Goal: Check status: Check status

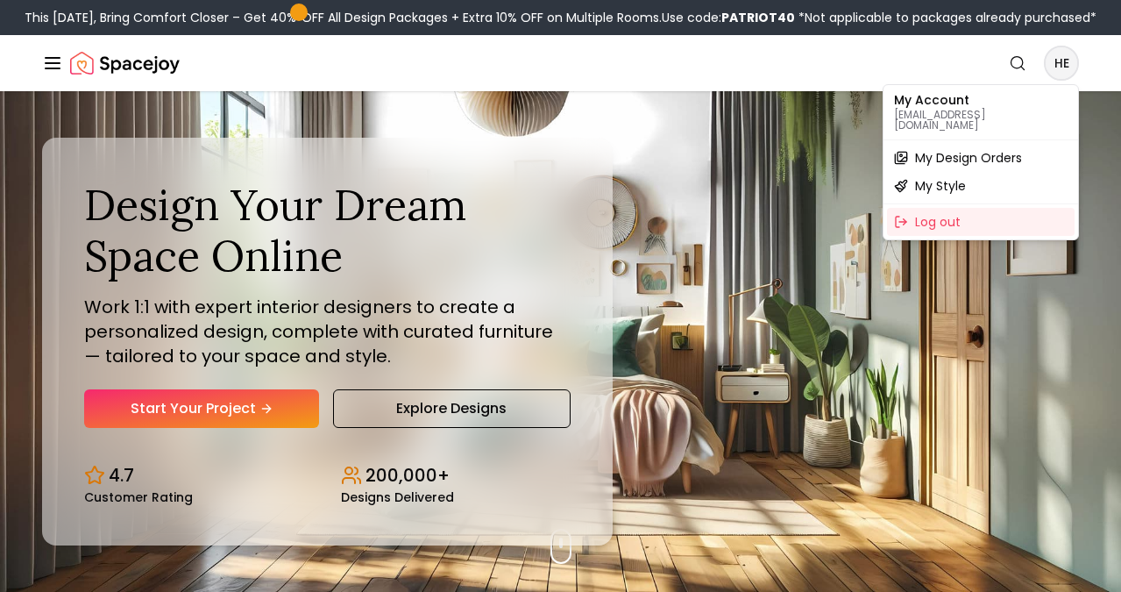
click at [1036, 144] on div "My Design Orders" at bounding box center [981, 158] width 188 height 28
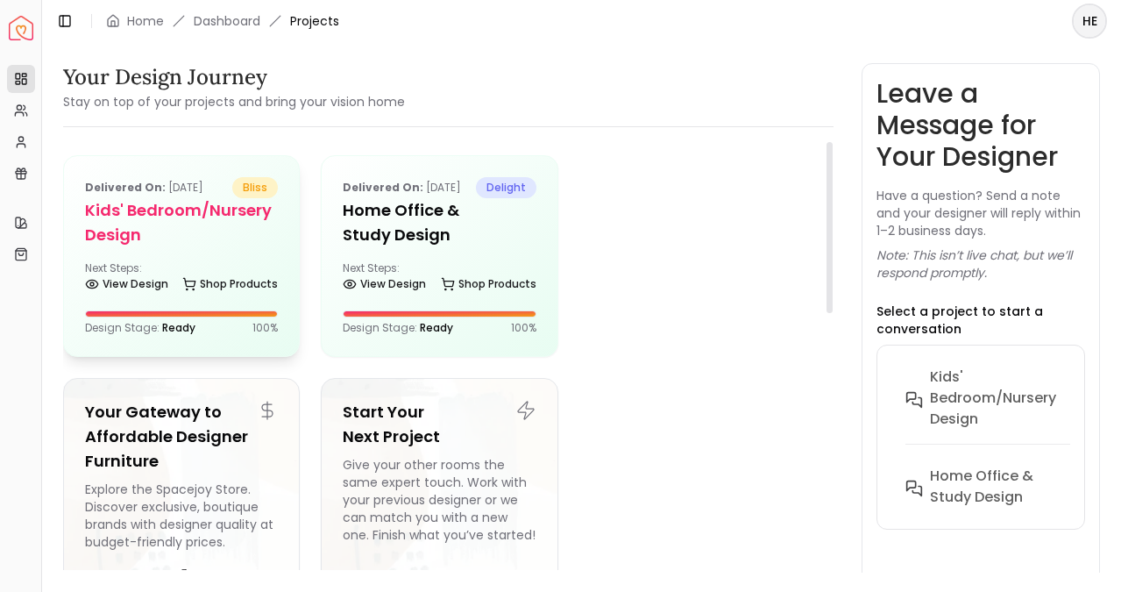
click at [203, 216] on h5 "Kids' Bedroom/Nursery design" at bounding box center [181, 222] width 193 height 49
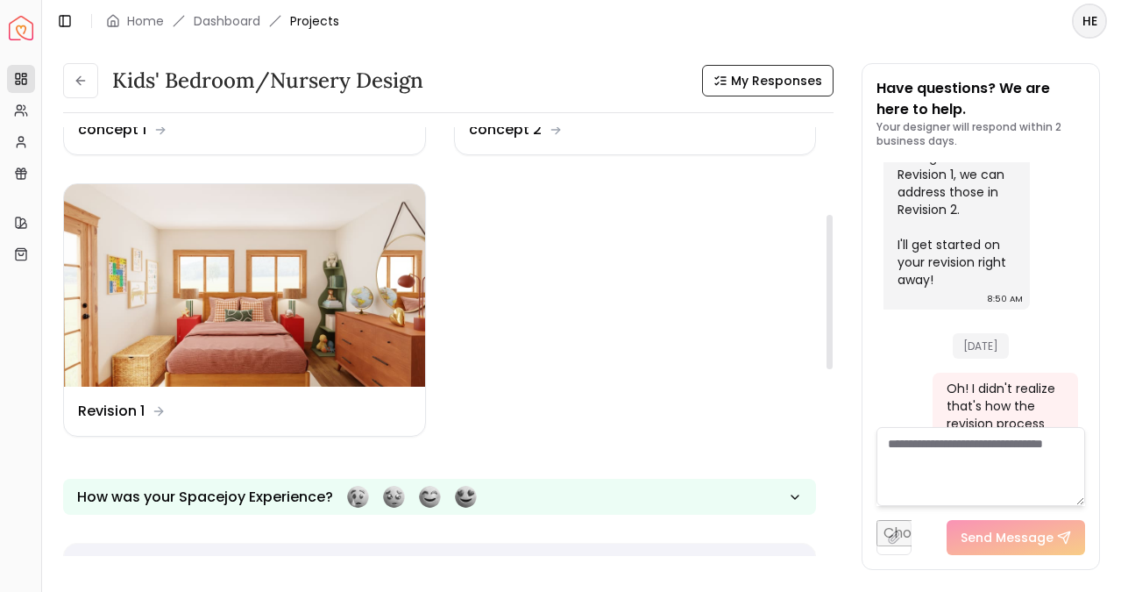
scroll to position [241, 0]
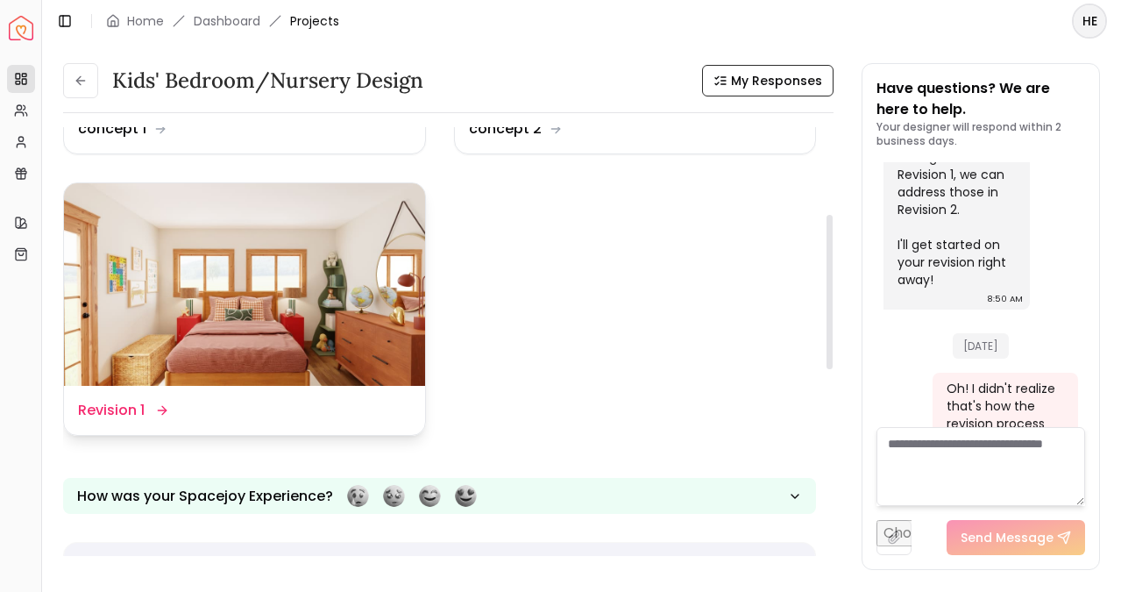
click at [214, 242] on img at bounding box center [244, 284] width 361 height 203
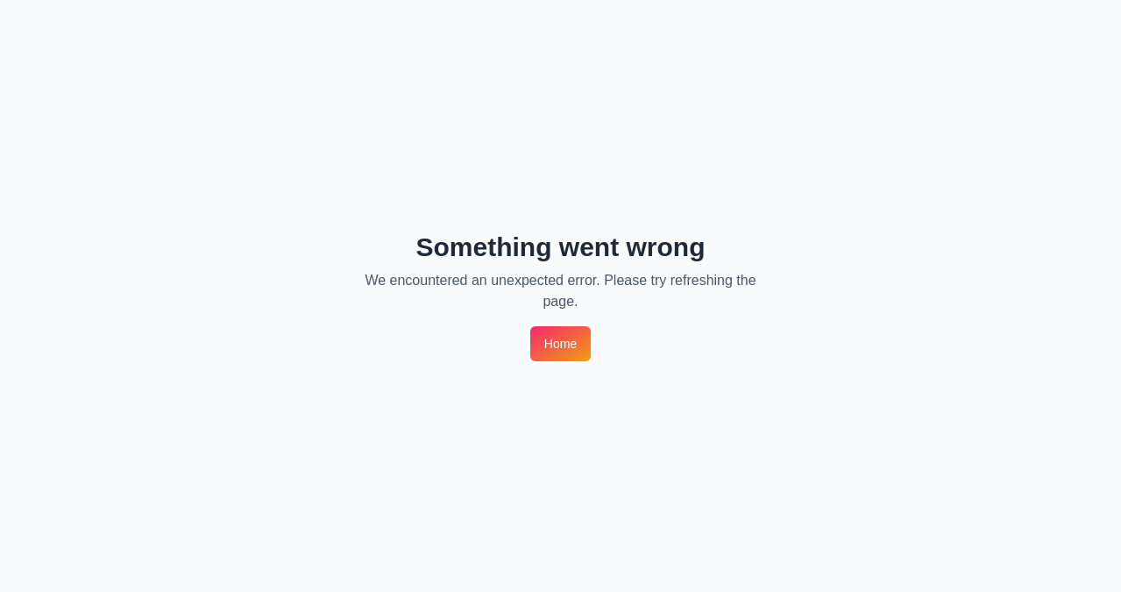
click at [562, 338] on link "Home" at bounding box center [560, 343] width 60 height 35
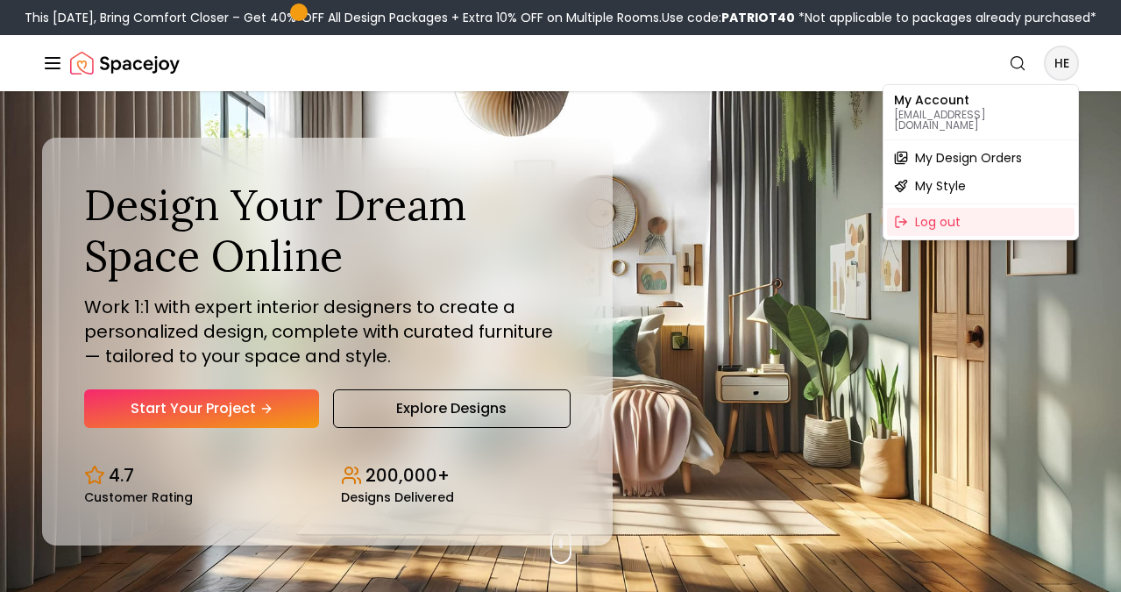
click at [1044, 144] on div "My Design Orders" at bounding box center [981, 158] width 188 height 28
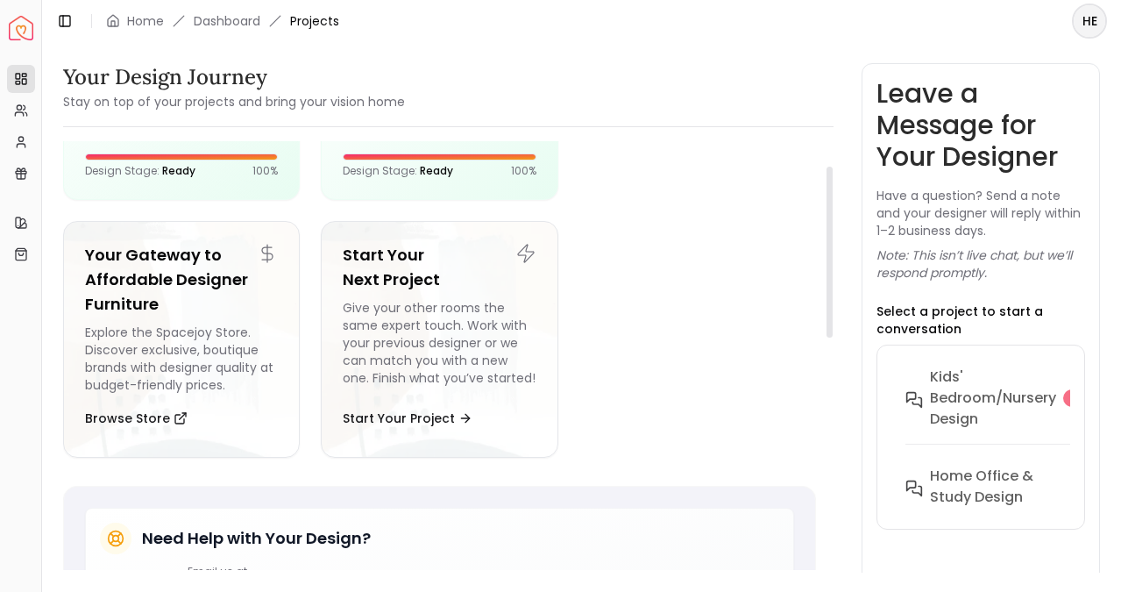
scroll to position [191, 0]
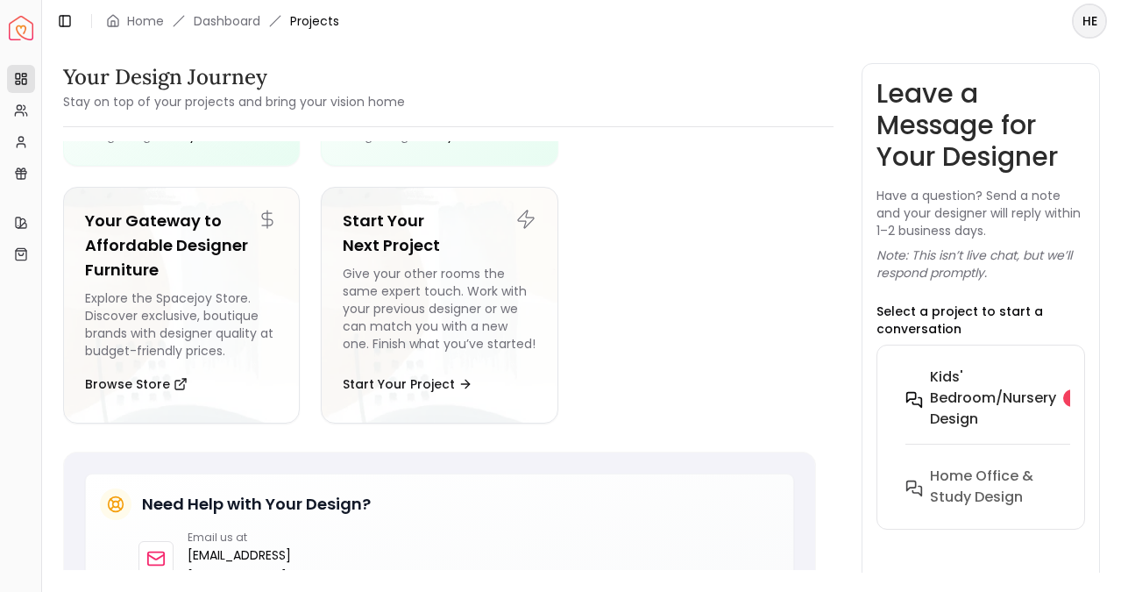
click at [1021, 389] on h6 "Kids' Bedroom/Nursery design" at bounding box center [993, 397] width 126 height 63
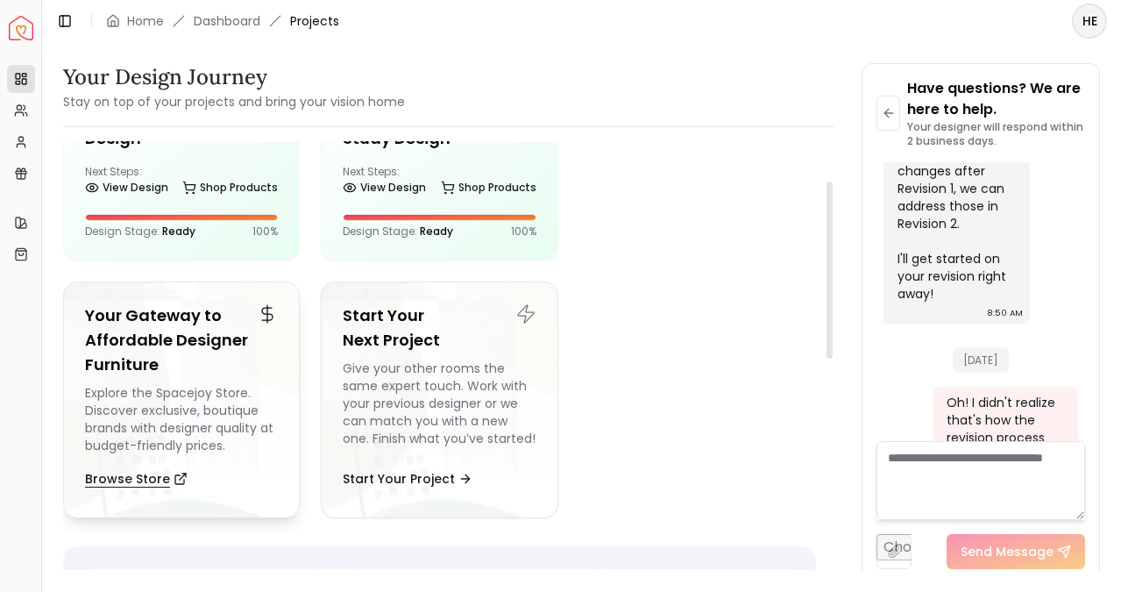
scroll to position [0, 0]
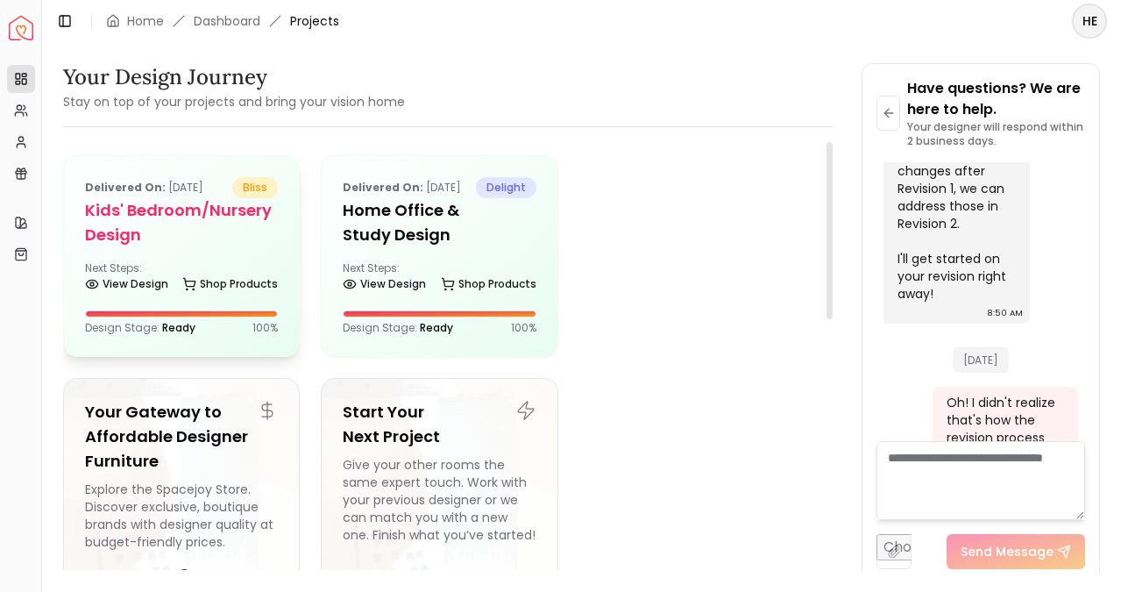
click at [208, 343] on div "Delivered on: Sep 04, 2025 bliss Kids' Bedroom/Nursery design Next Steps: View …" at bounding box center [181, 256] width 235 height 200
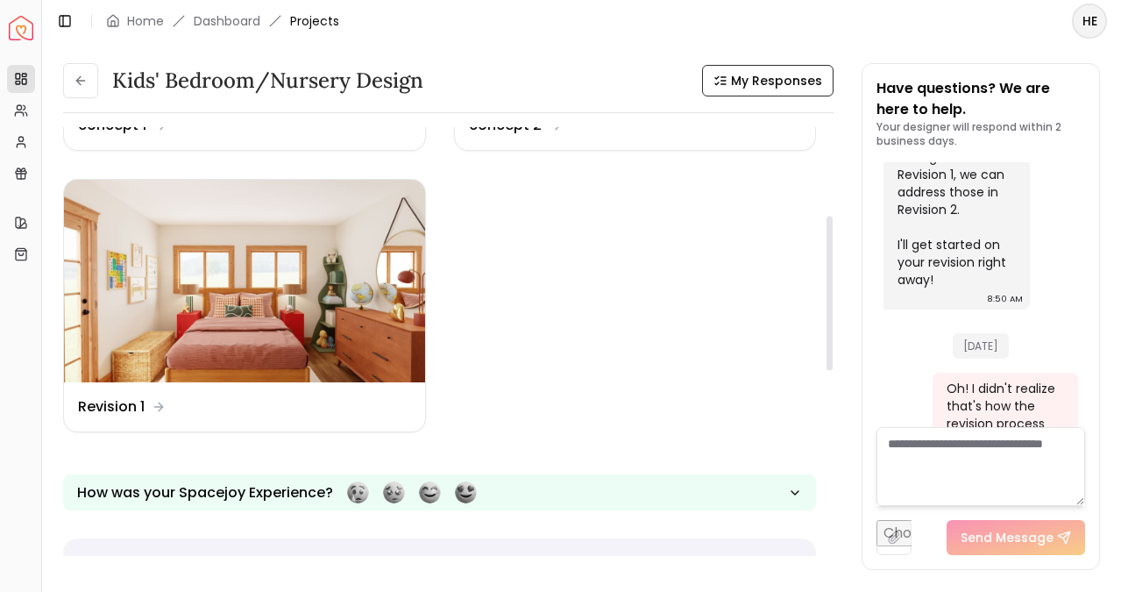
scroll to position [243, 0]
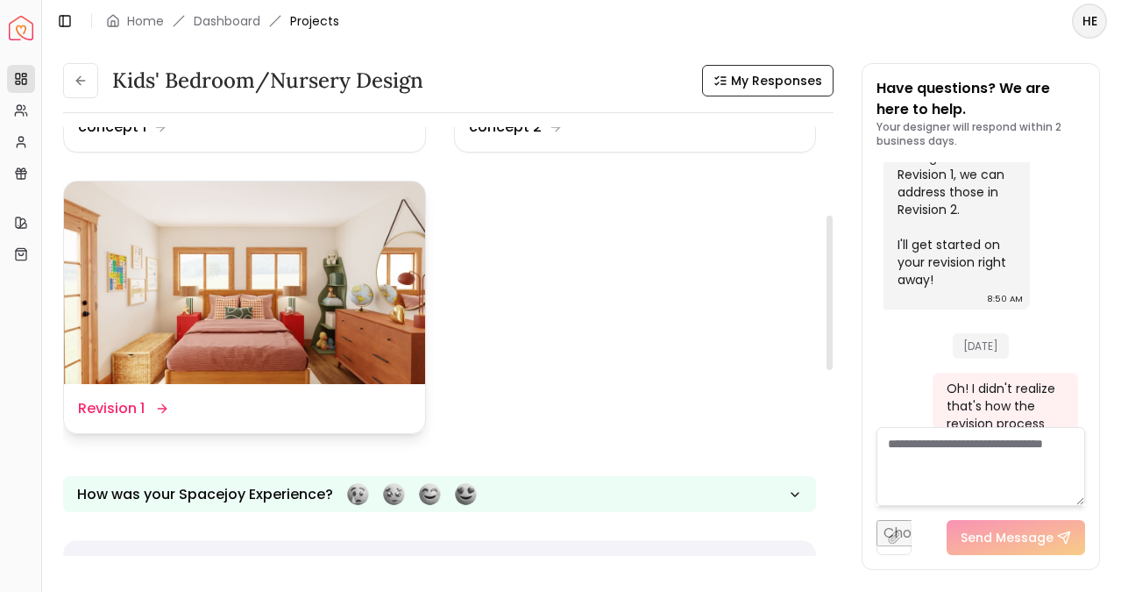
click at [392, 429] on div "Design Name Revision 1" at bounding box center [244, 408] width 361 height 49
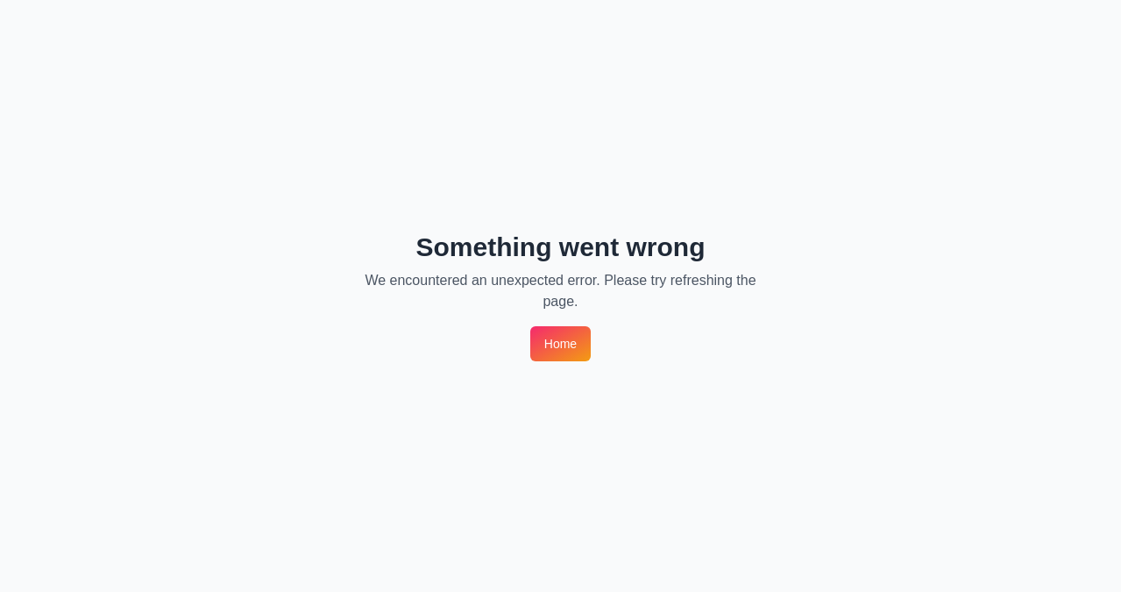
click at [571, 335] on link "Home" at bounding box center [560, 343] width 60 height 35
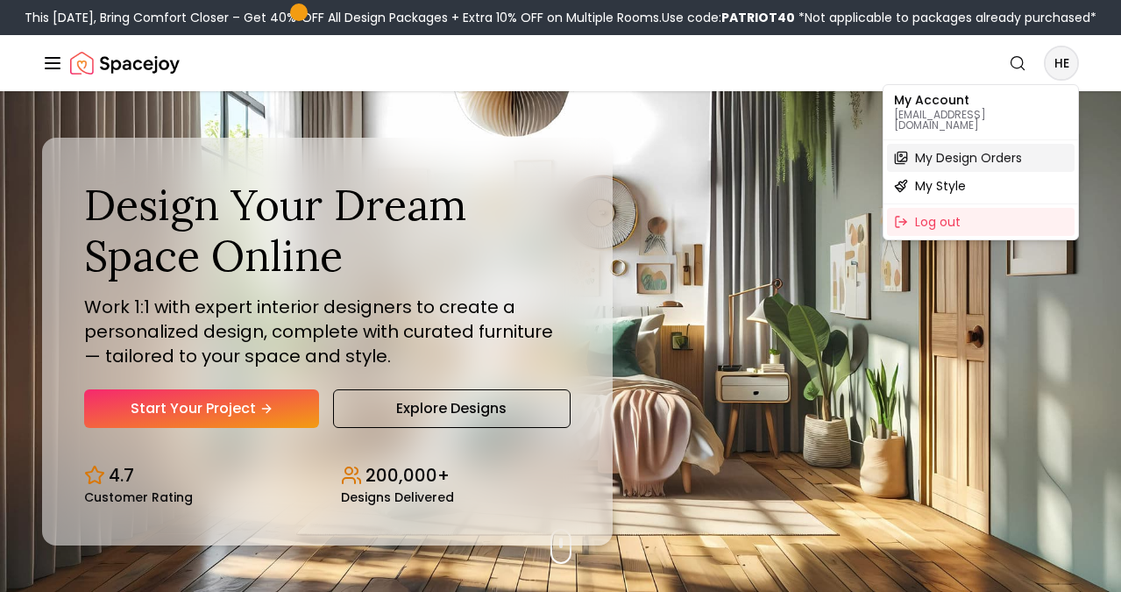
click at [1021, 152] on span "My Design Orders" at bounding box center [968, 158] width 107 height 18
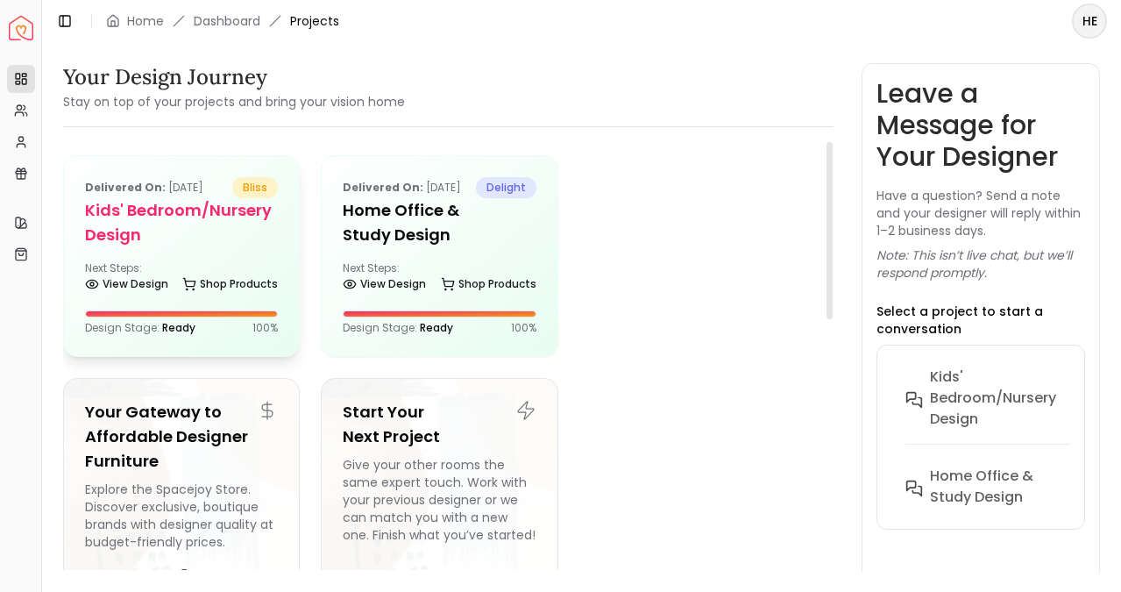
click at [237, 322] on div "Design Stage: Ready 100 %" at bounding box center [181, 328] width 193 height 14
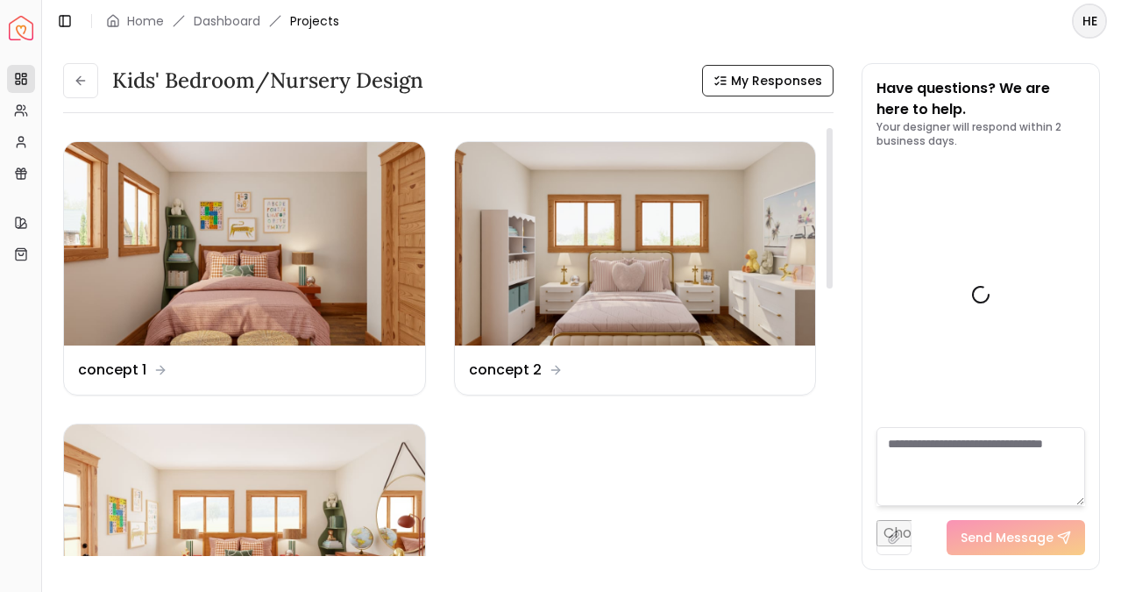
click at [928, 462] on textarea at bounding box center [980, 466] width 209 height 79
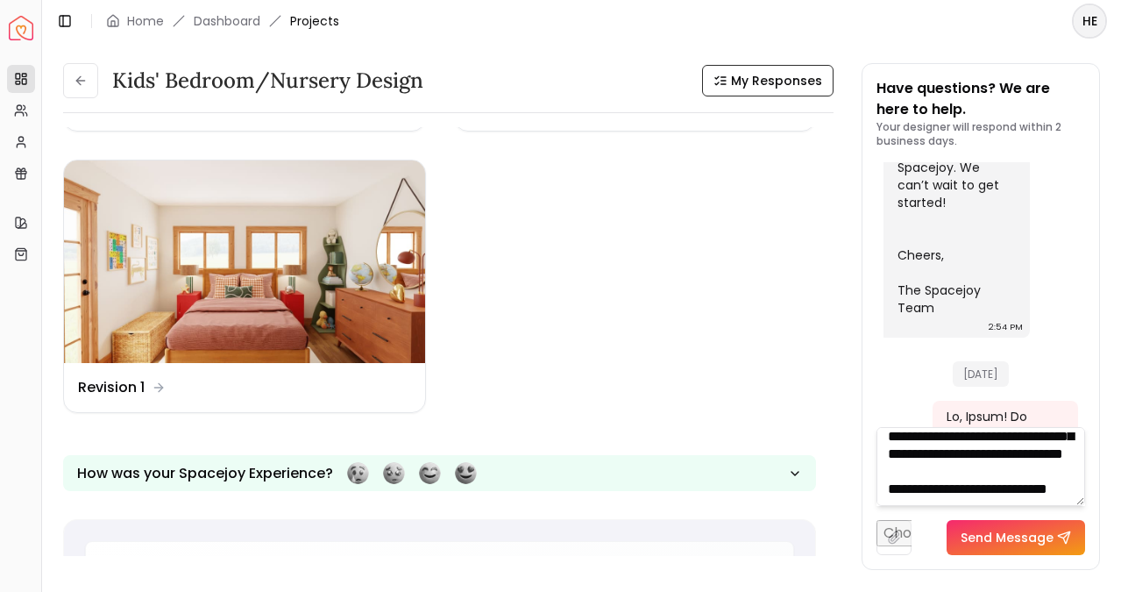
scroll to position [176, 0]
type textarea "**********"
click at [1051, 535] on button "Send Message" at bounding box center [1016, 537] width 138 height 35
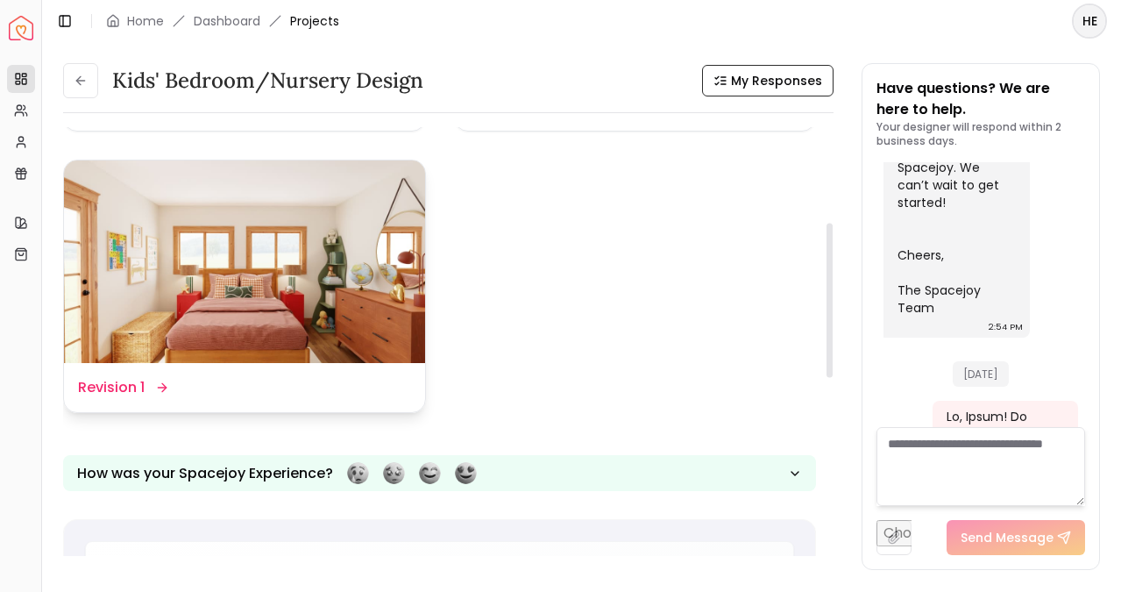
scroll to position [0, 0]
click at [382, 321] on img at bounding box center [244, 261] width 361 height 203
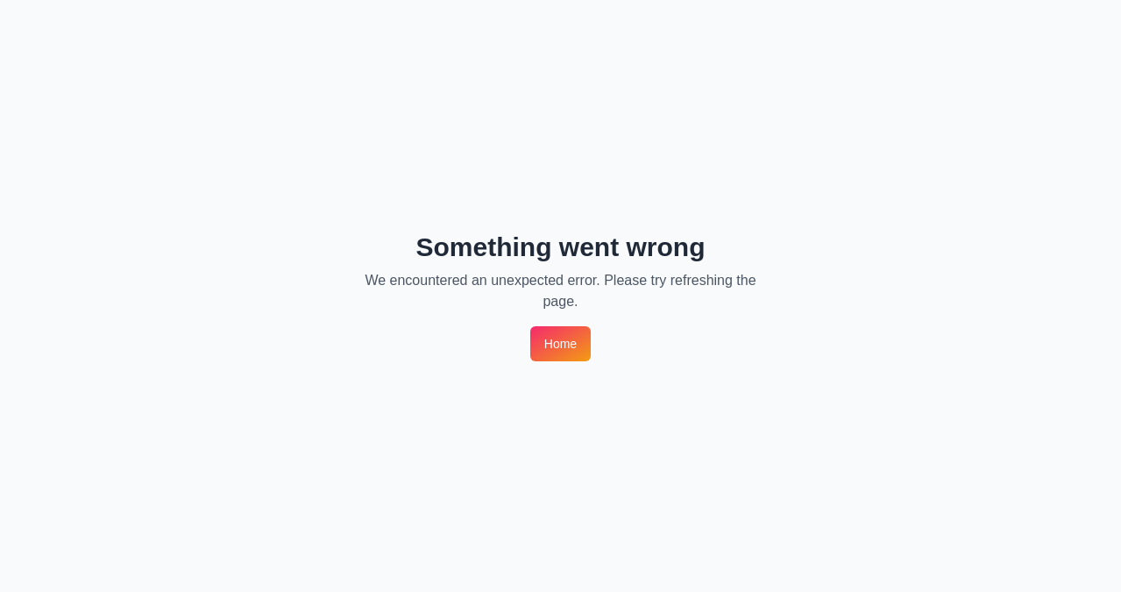
click at [578, 342] on link "Home" at bounding box center [560, 343] width 60 height 35
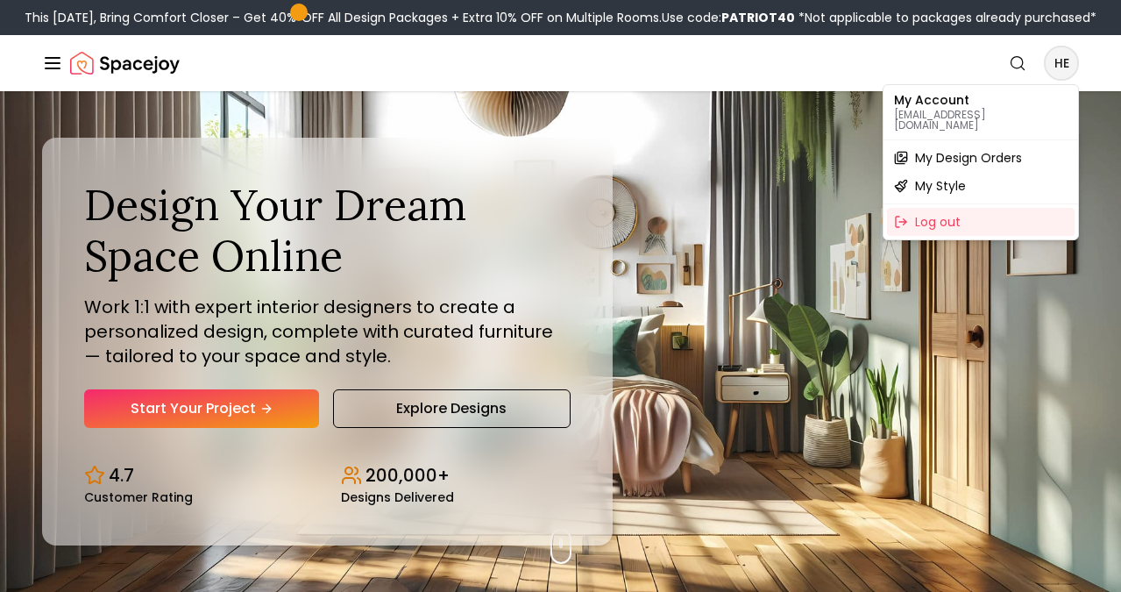
click at [1017, 149] on span "My Design Orders" at bounding box center [968, 158] width 107 height 18
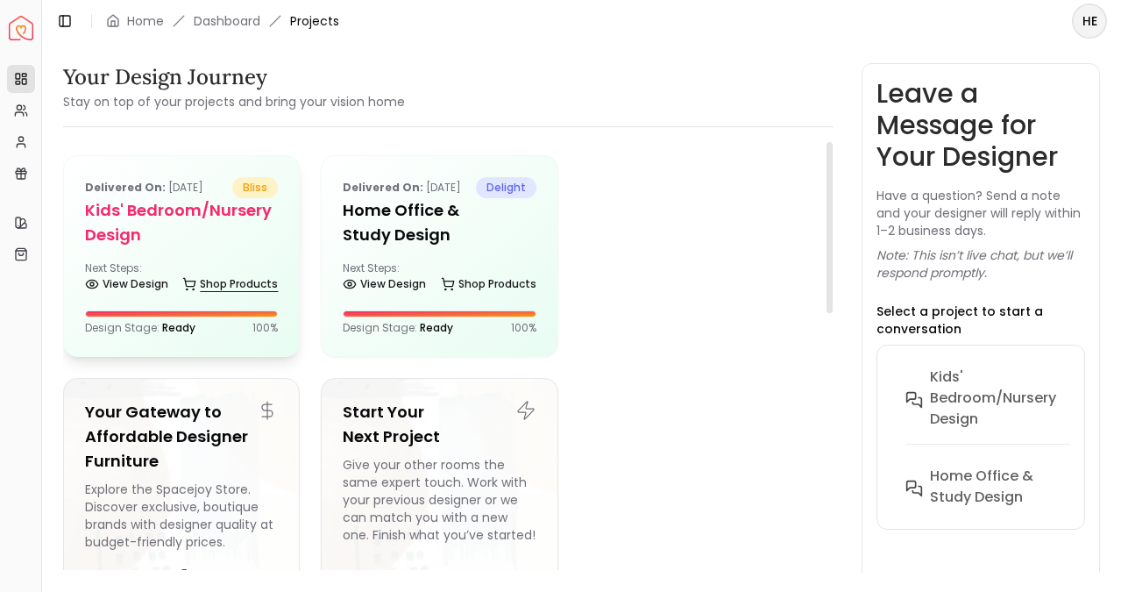
click at [193, 287] on icon at bounding box center [189, 284] width 14 height 14
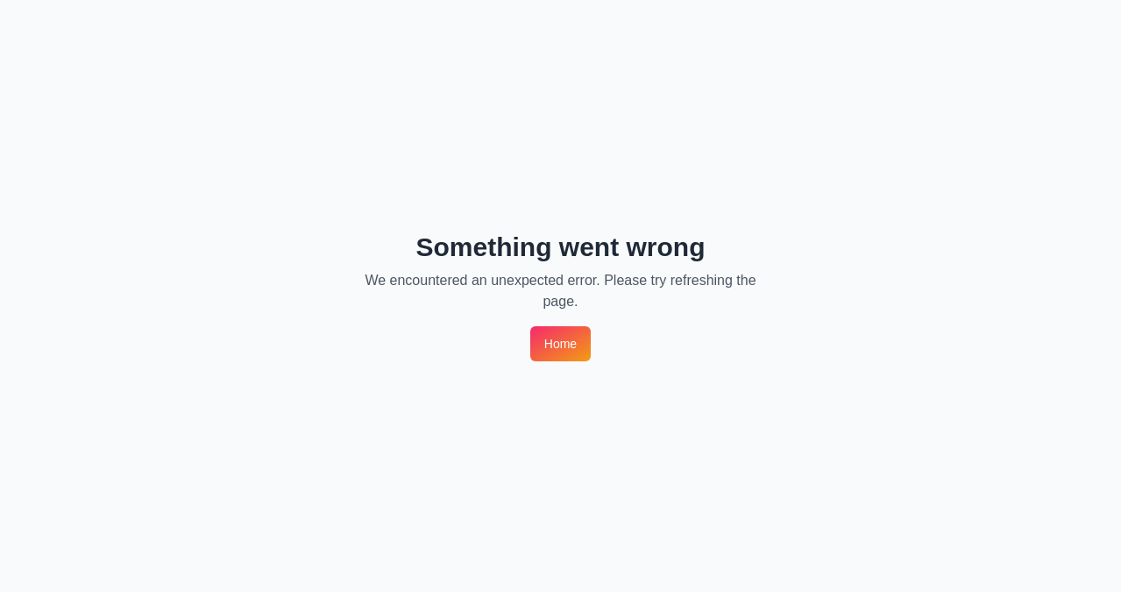
click at [570, 349] on link "Home" at bounding box center [560, 343] width 60 height 35
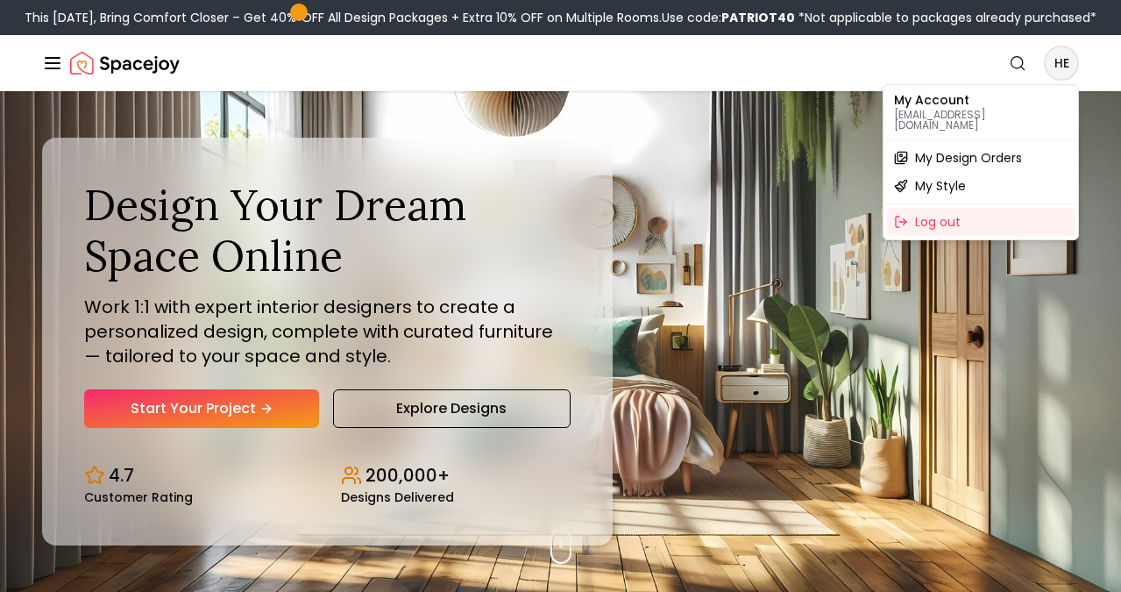
click at [1018, 149] on span "My Design Orders" at bounding box center [968, 158] width 107 height 18
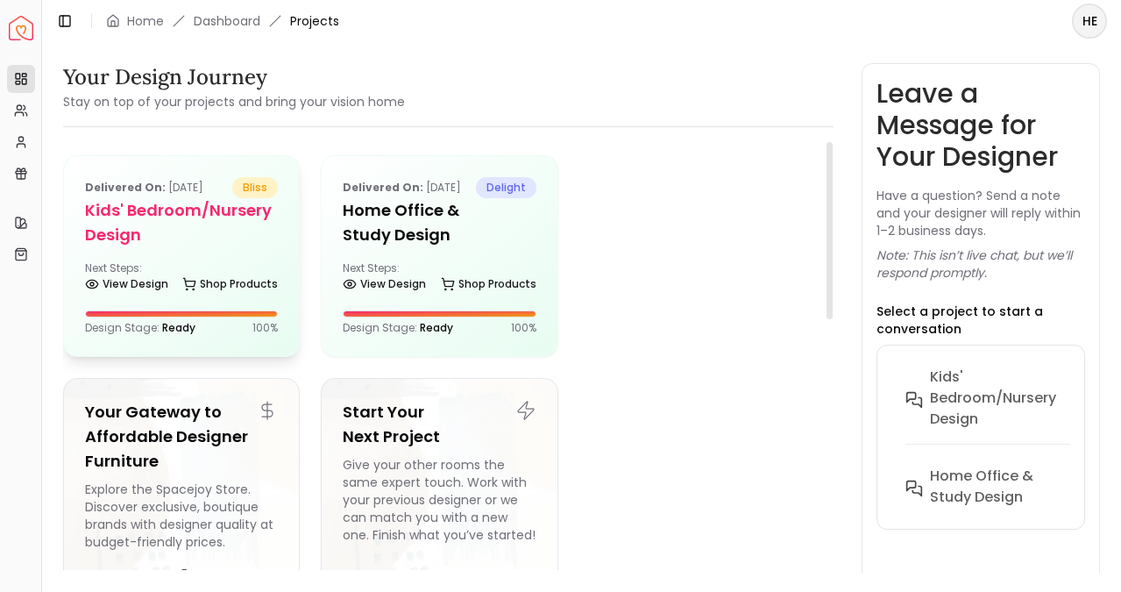
click at [289, 333] on div "Delivered on: [DATE] bliss Kids' Bedroom/Nursery design Next Steps: View Design…" at bounding box center [181, 256] width 235 height 200
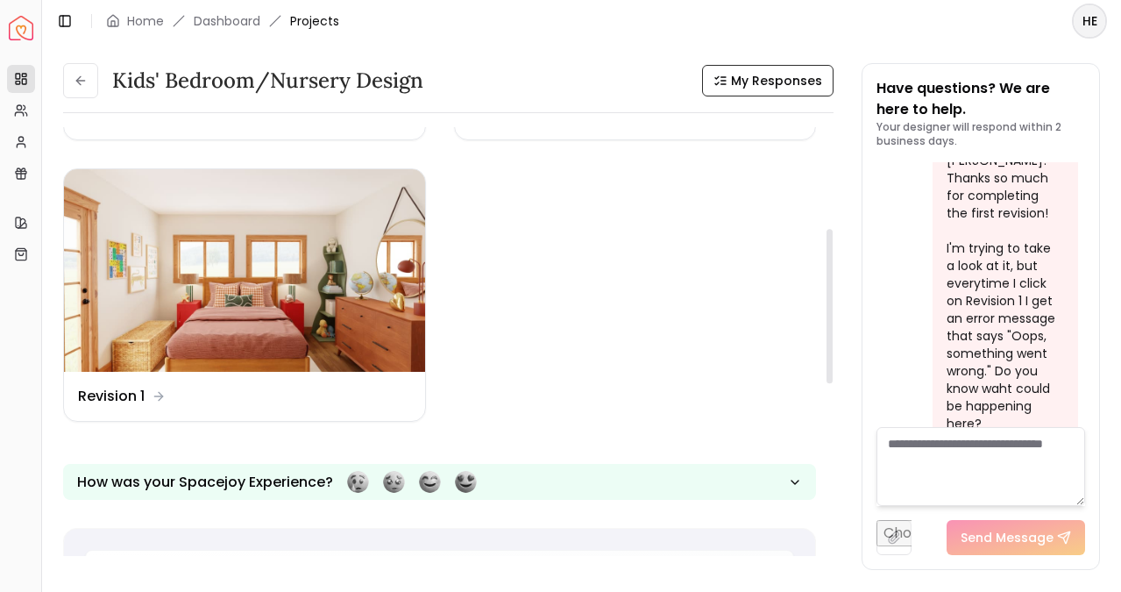
scroll to position [298, 0]
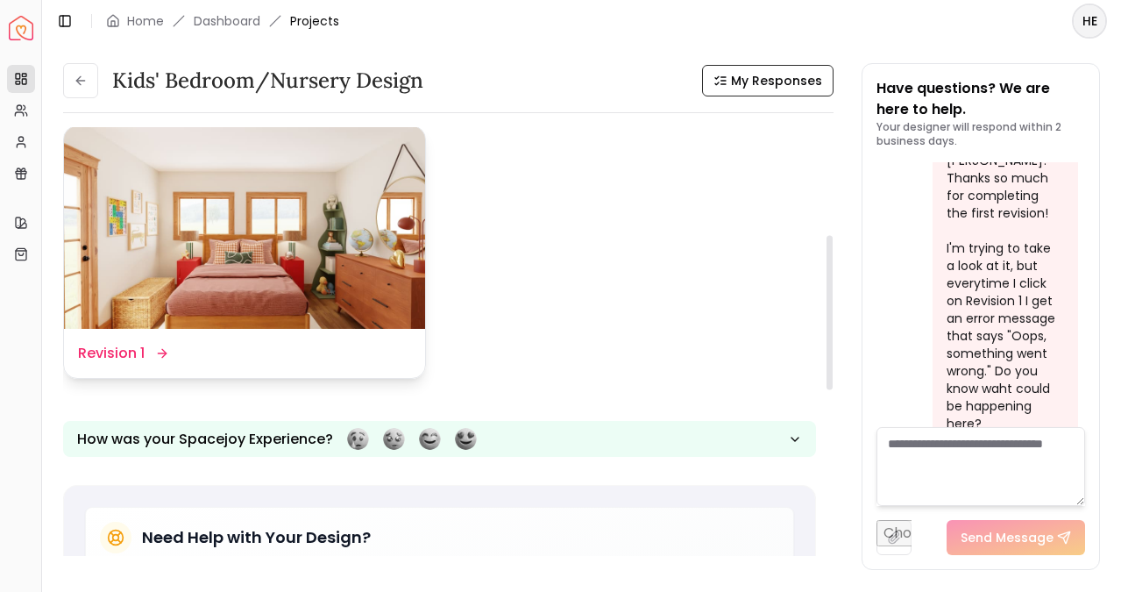
click at [156, 363] on div "Design Name Revision 1" at bounding box center [122, 353] width 88 height 21
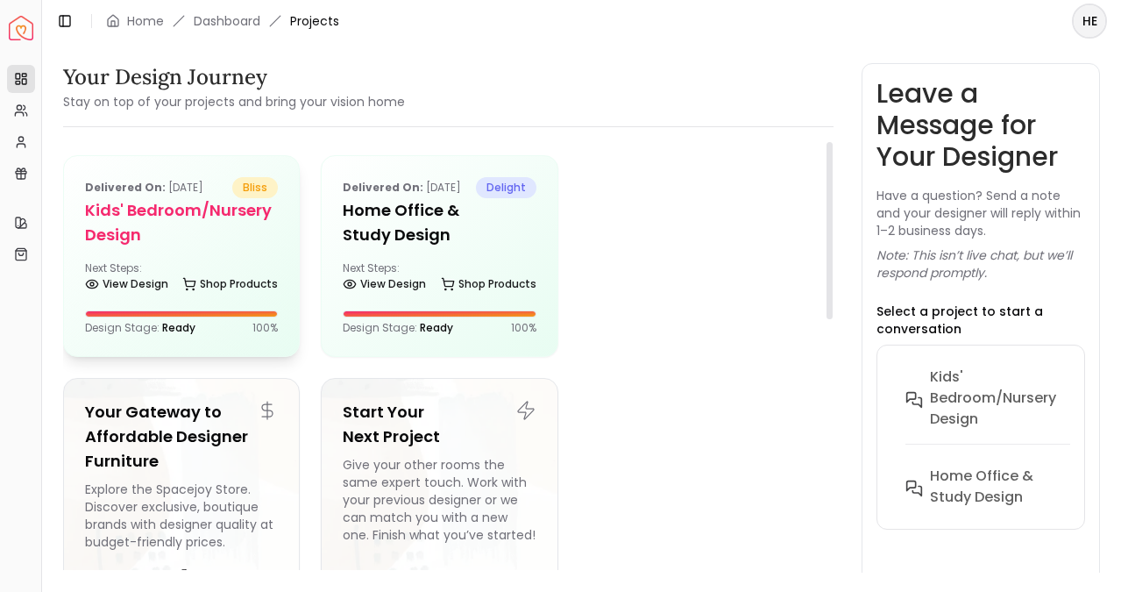
click at [203, 194] on p "Delivered on: Sep 04, 2025" at bounding box center [144, 187] width 118 height 21
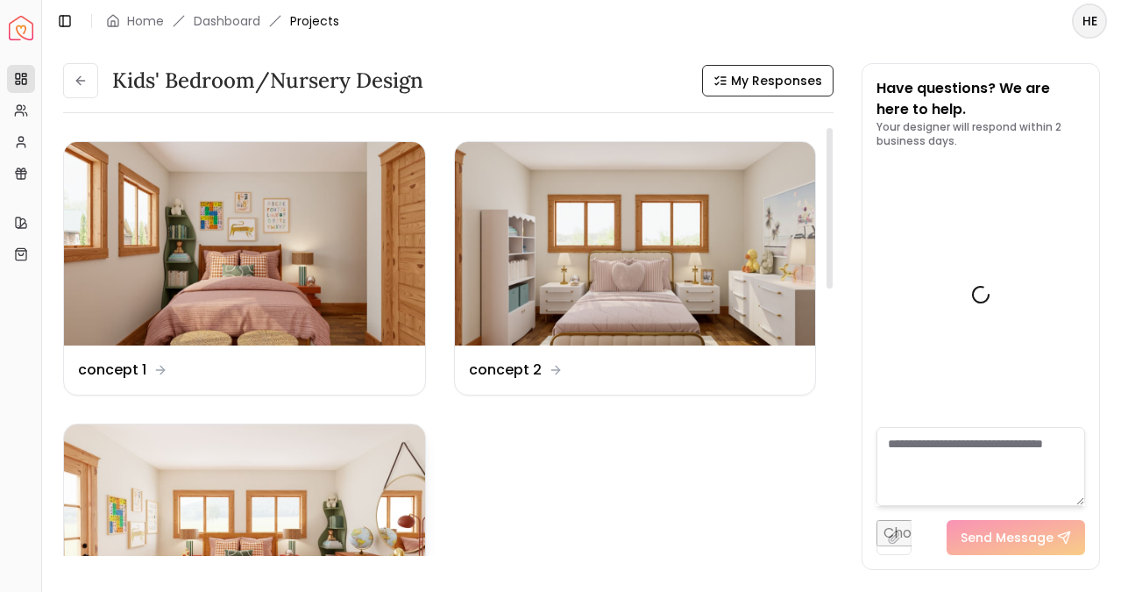
click at [293, 436] on img at bounding box center [244, 525] width 361 height 203
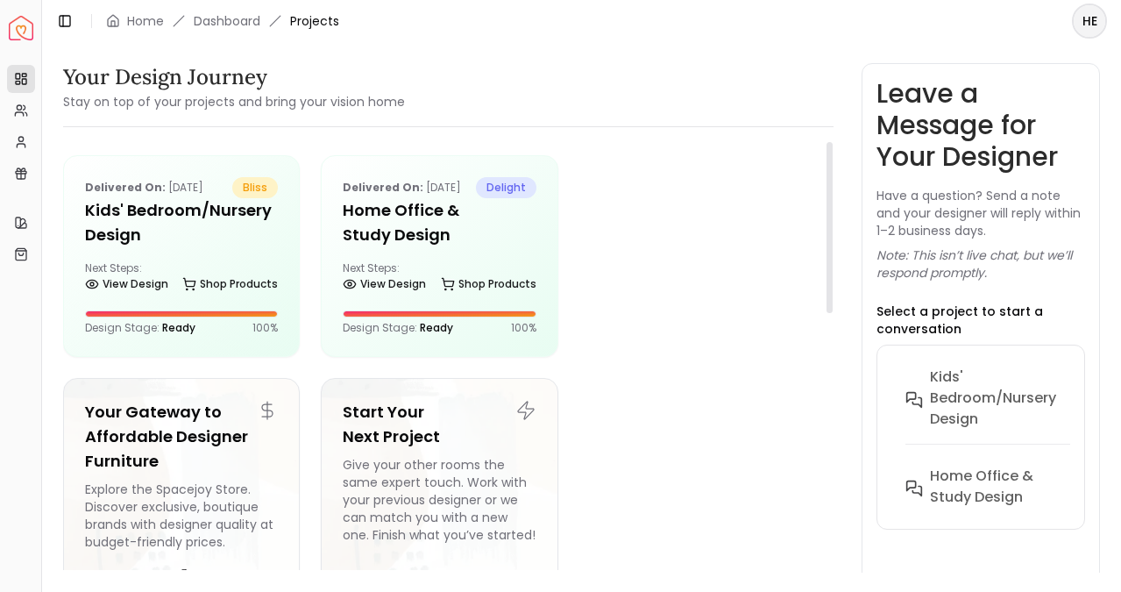
click at [252, 299] on div "Delivered on: [DATE] bliss Kids' Bedroom/Nursery design Next Steps: View Design…" at bounding box center [181, 256] width 235 height 200
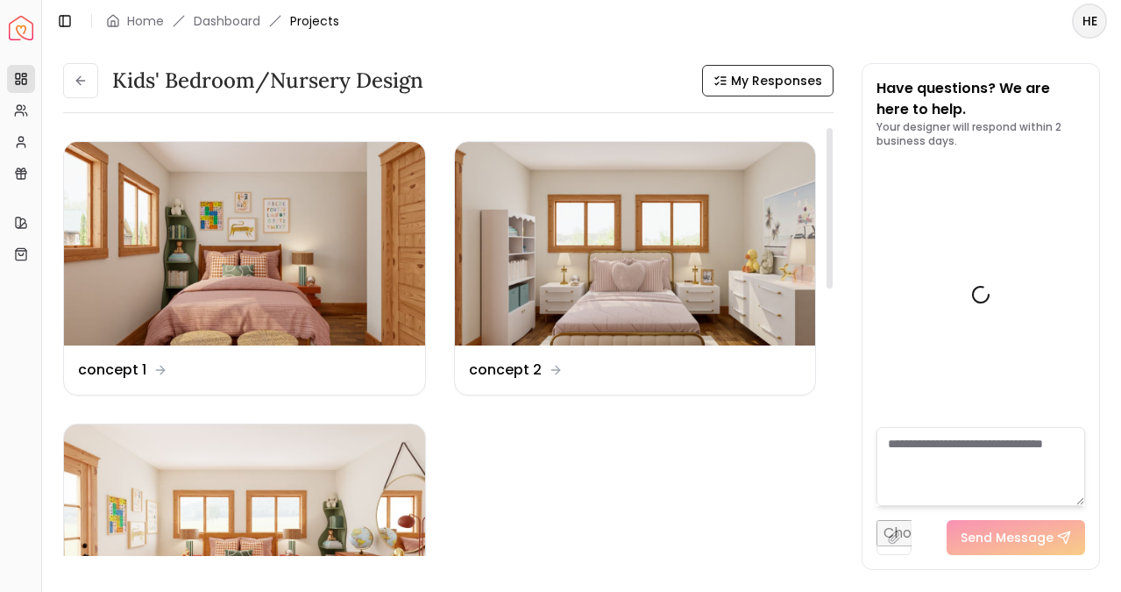
click at [252, 299] on img at bounding box center [244, 243] width 361 height 203
